Goal: Navigation & Orientation: Find specific page/section

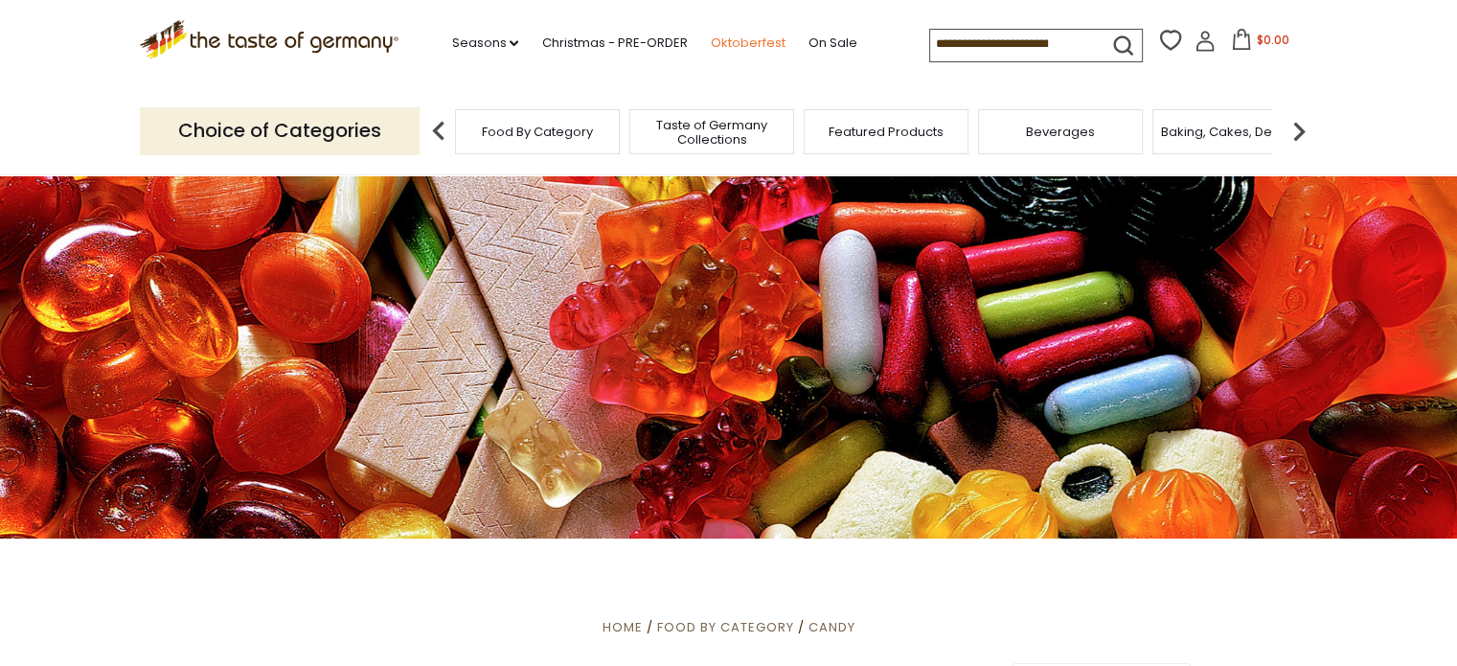
click at [732, 43] on link "Oktoberfest" at bounding box center [747, 43] width 75 height 21
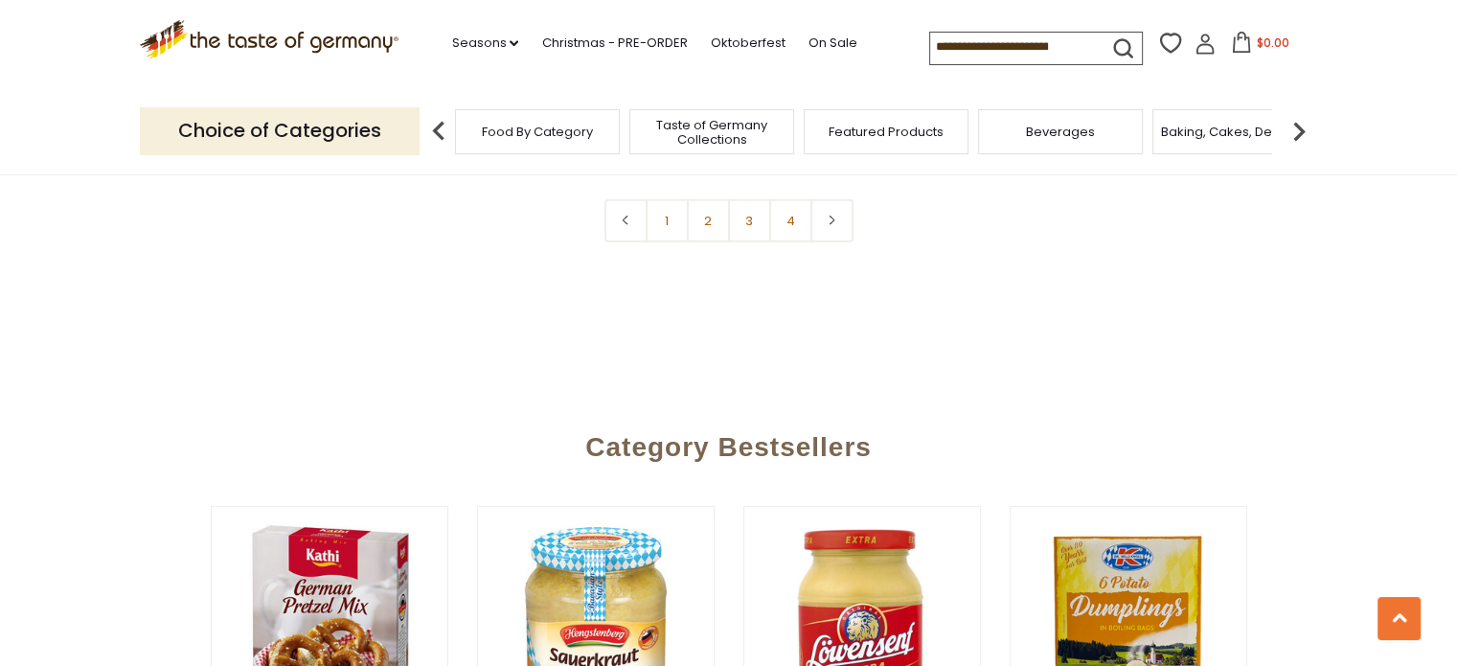
scroll to position [5172, 0]
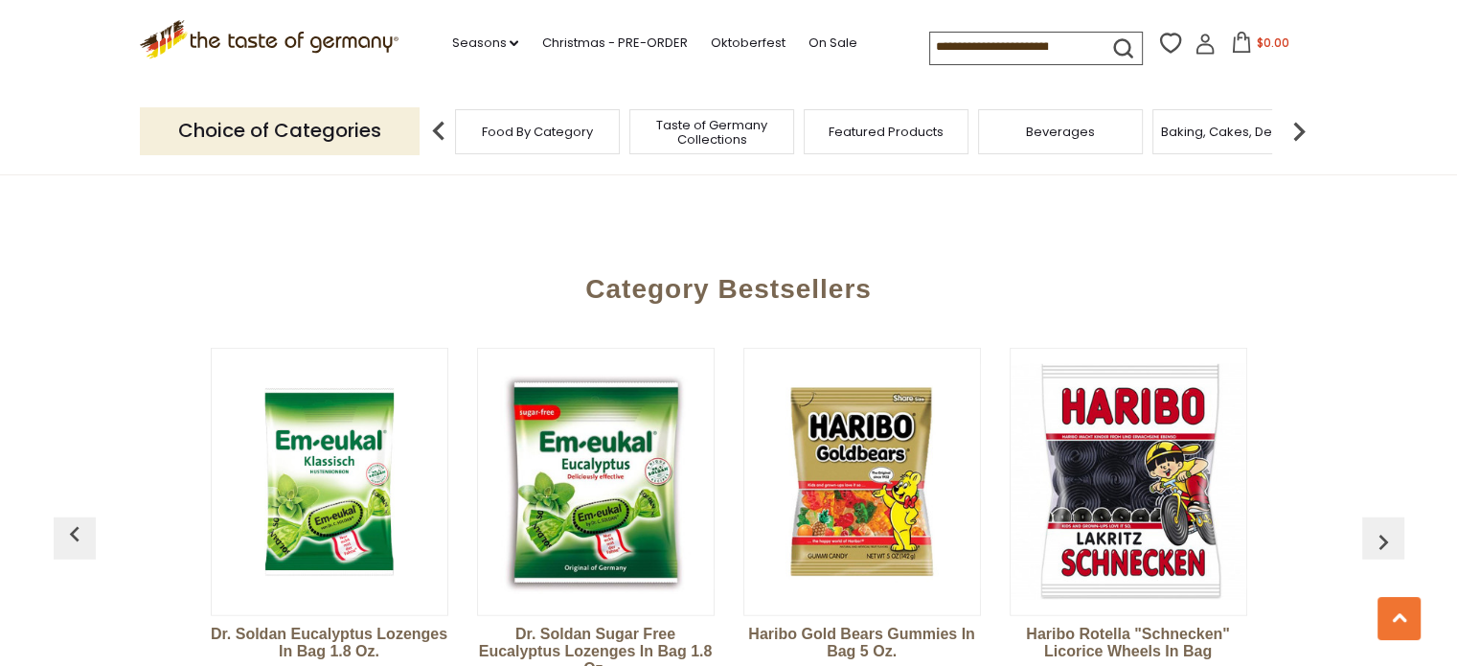
scroll to position [5555, 0]
